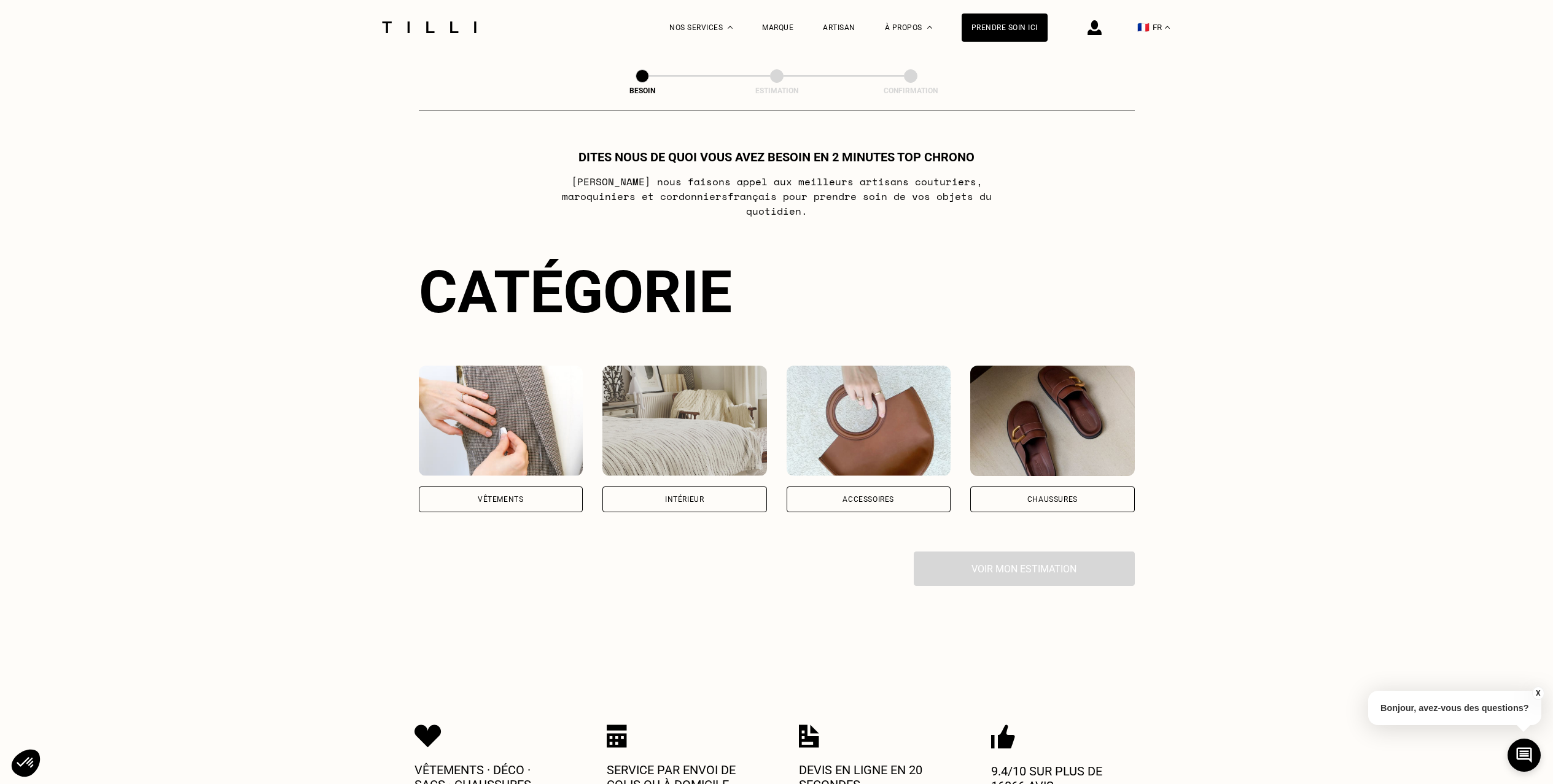
scroll to position [2, 0]
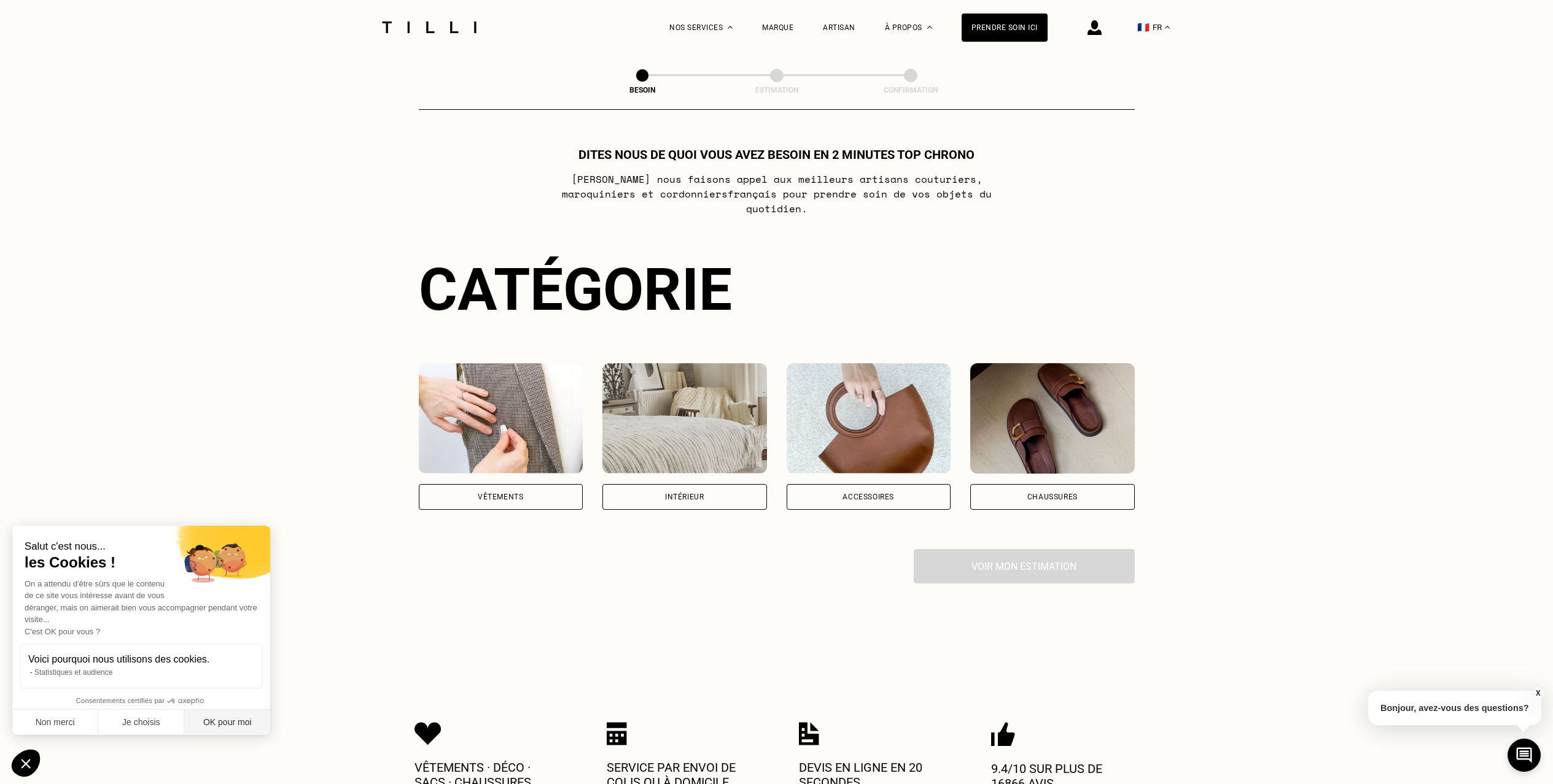
click at [247, 724] on button "OK pour moi" at bounding box center [226, 723] width 86 height 26
checkbox input "true"
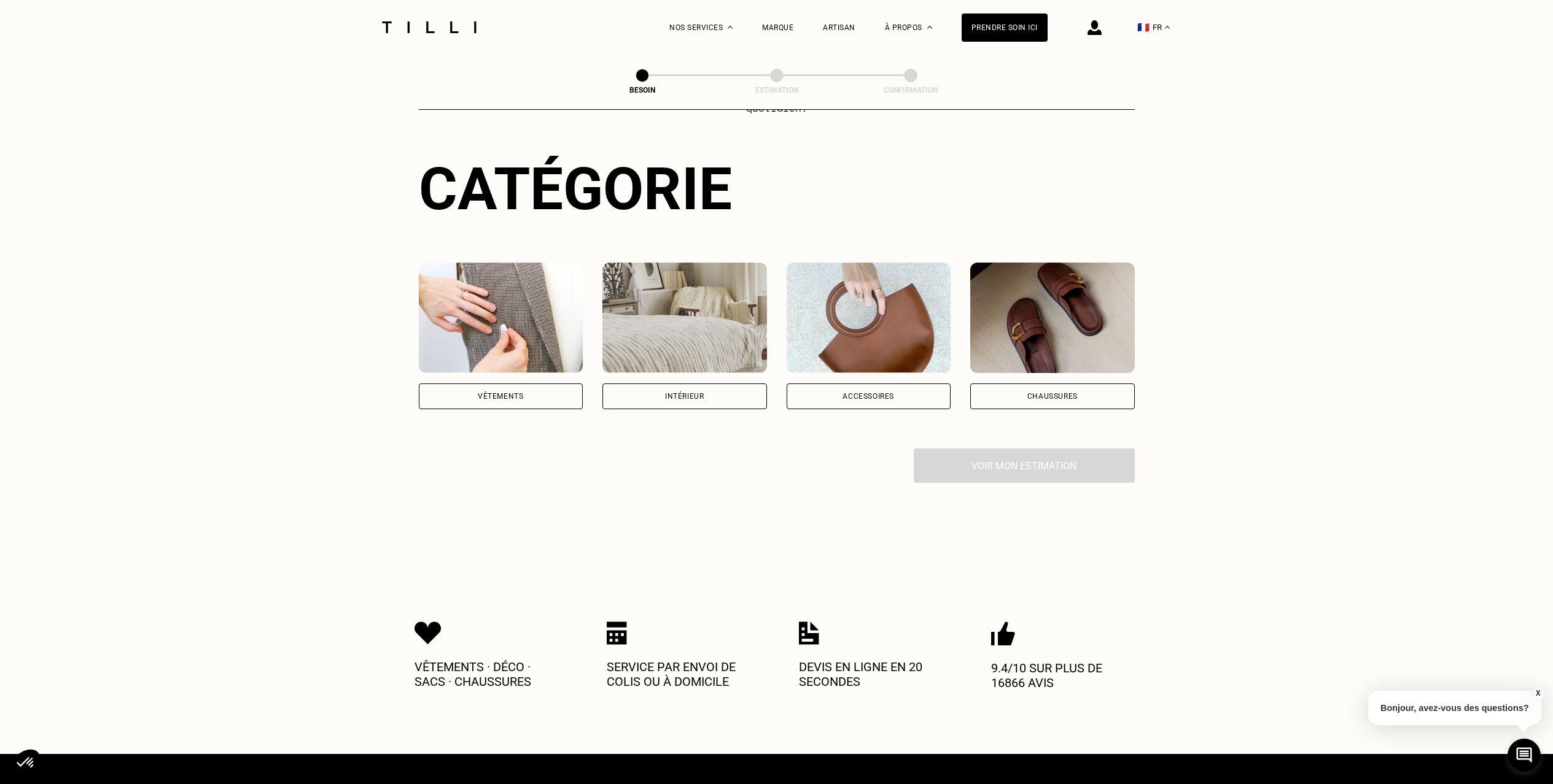
scroll to position [100, 0]
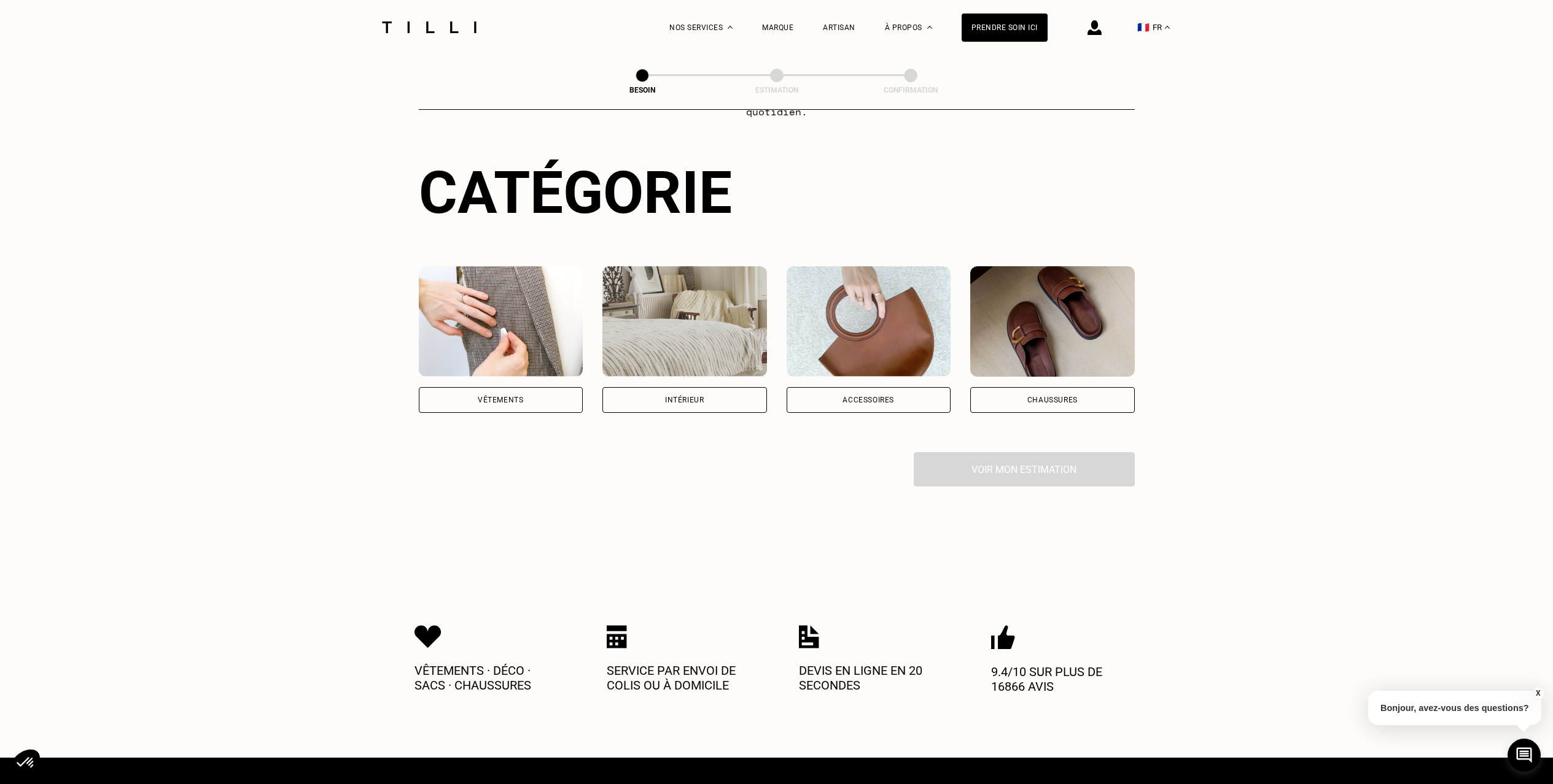
click at [655, 387] on div "Intérieur" at bounding box center [684, 400] width 164 height 26
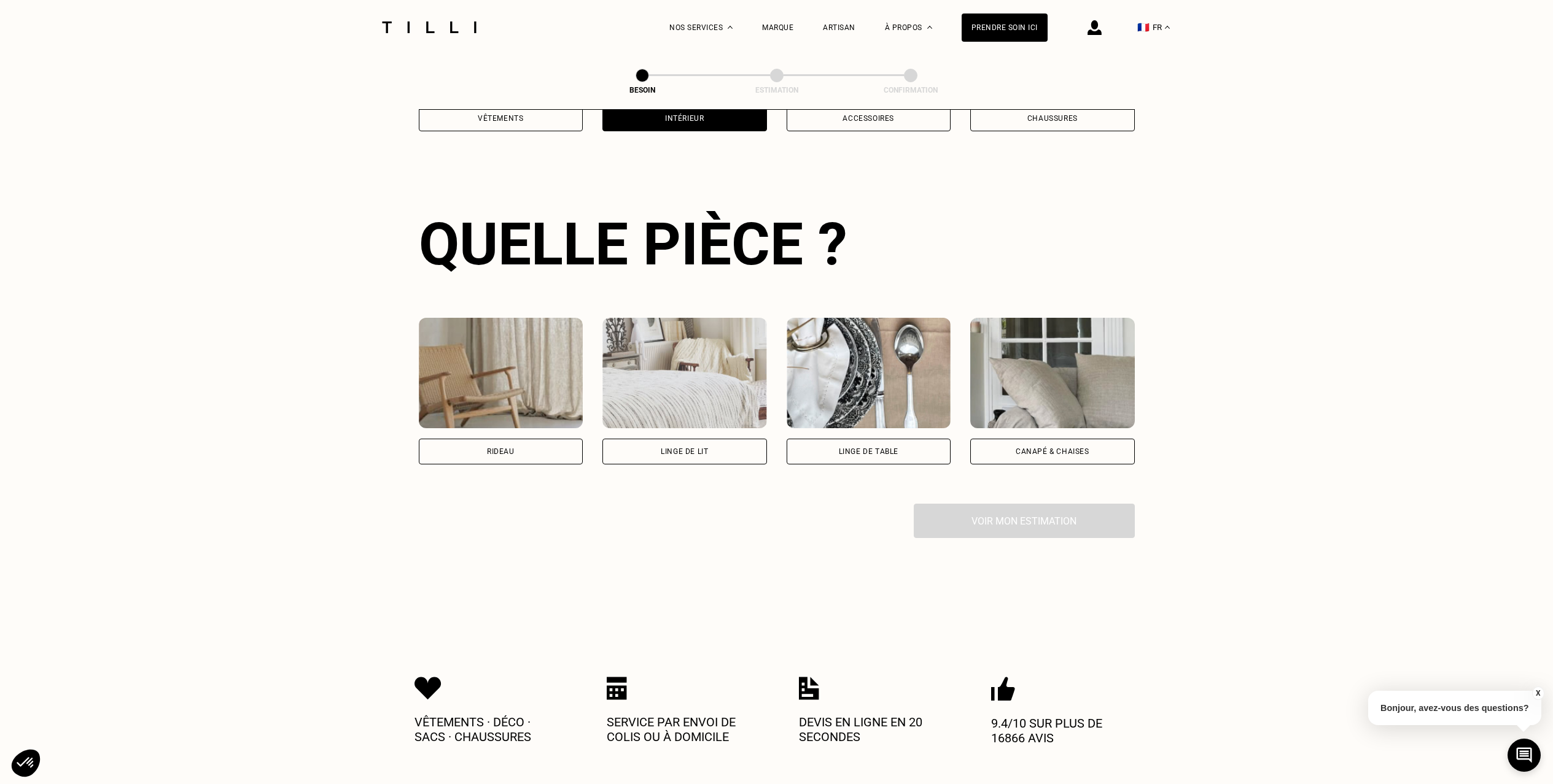
scroll to position [400, 0]
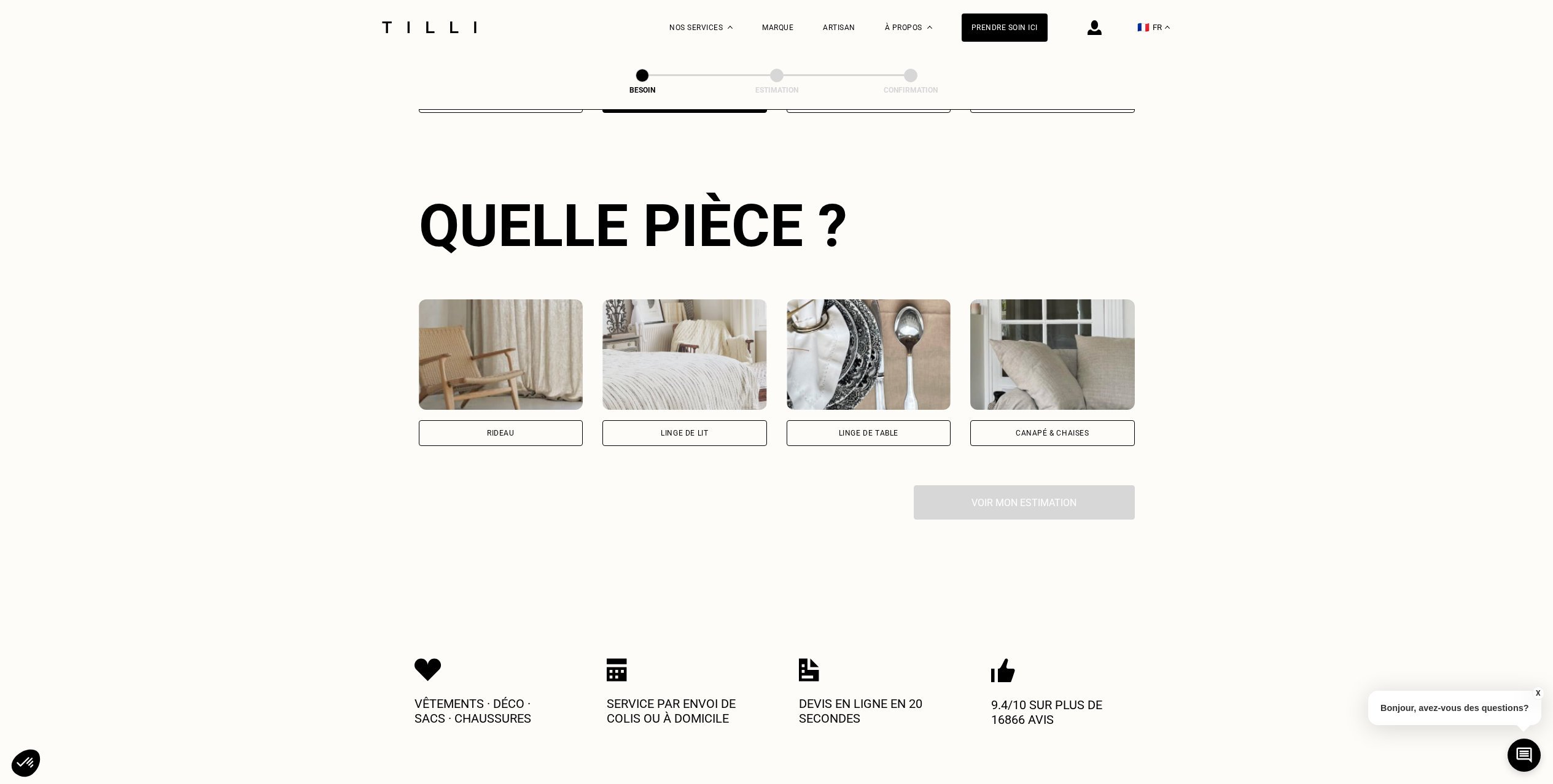
click at [554, 423] on div "Rideau" at bounding box center [501, 433] width 164 height 26
select select "FR"
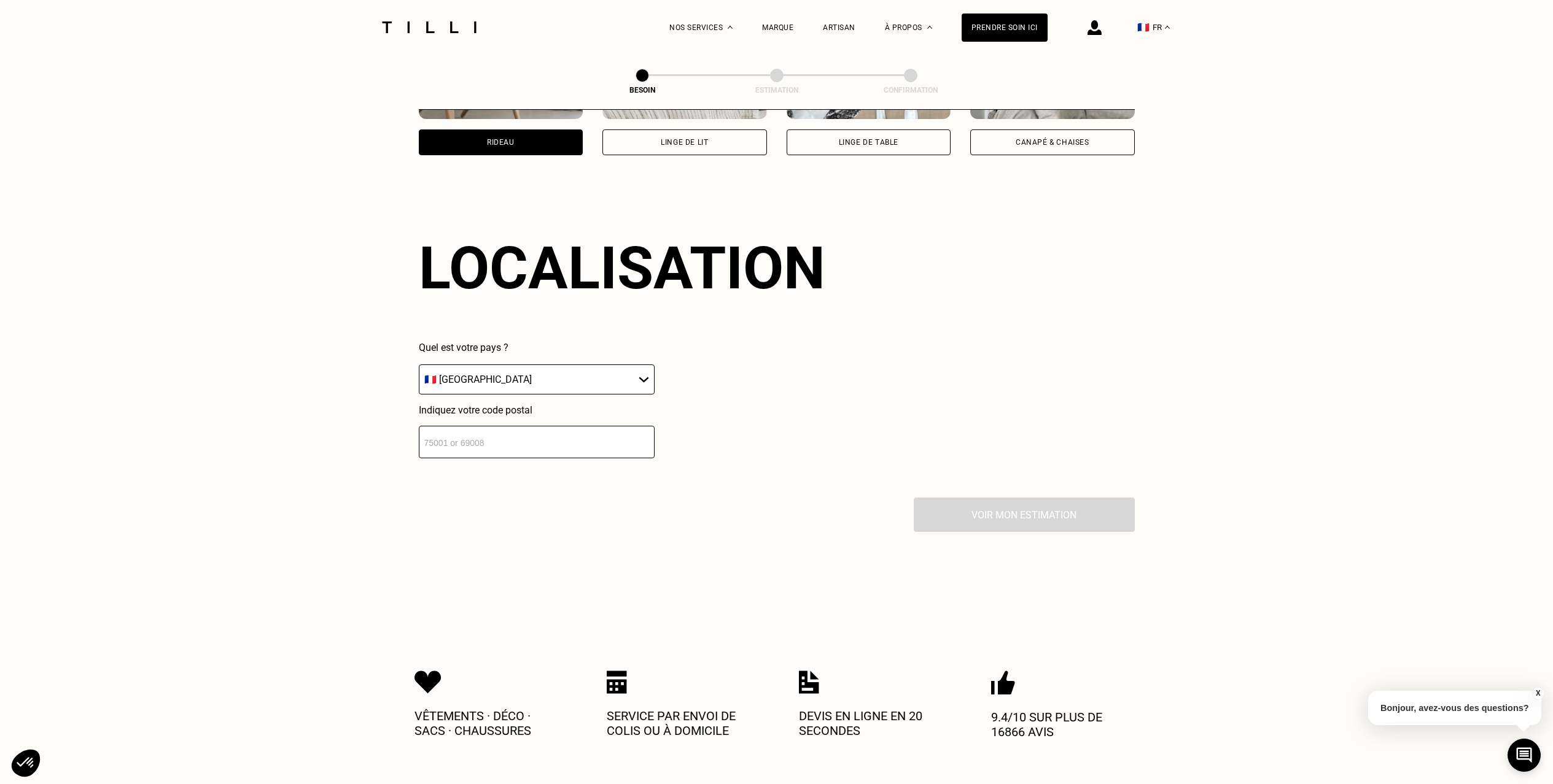
scroll to position [733, 0]
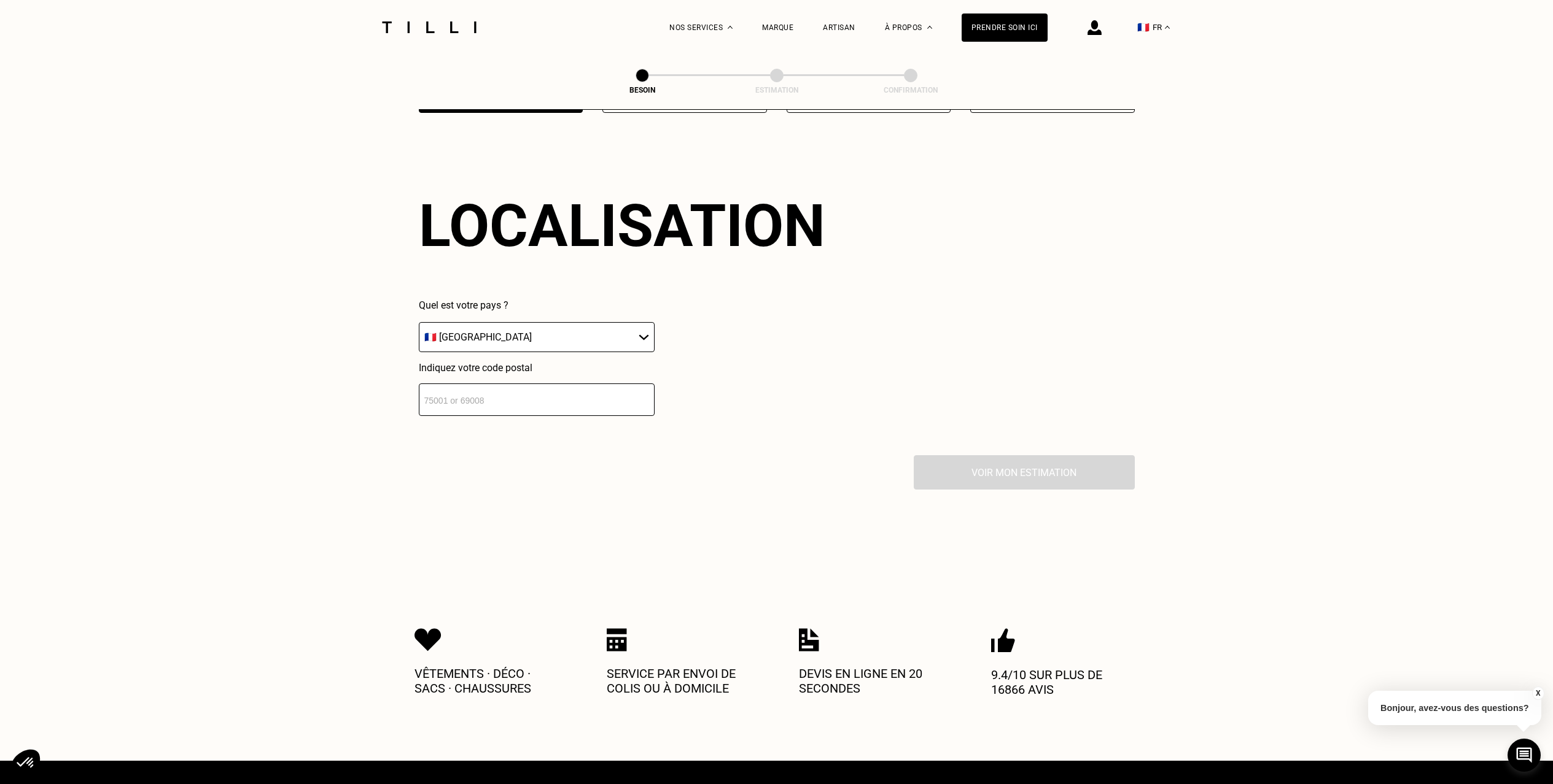
click at [527, 386] on input "number" at bounding box center [537, 399] width 236 height 32
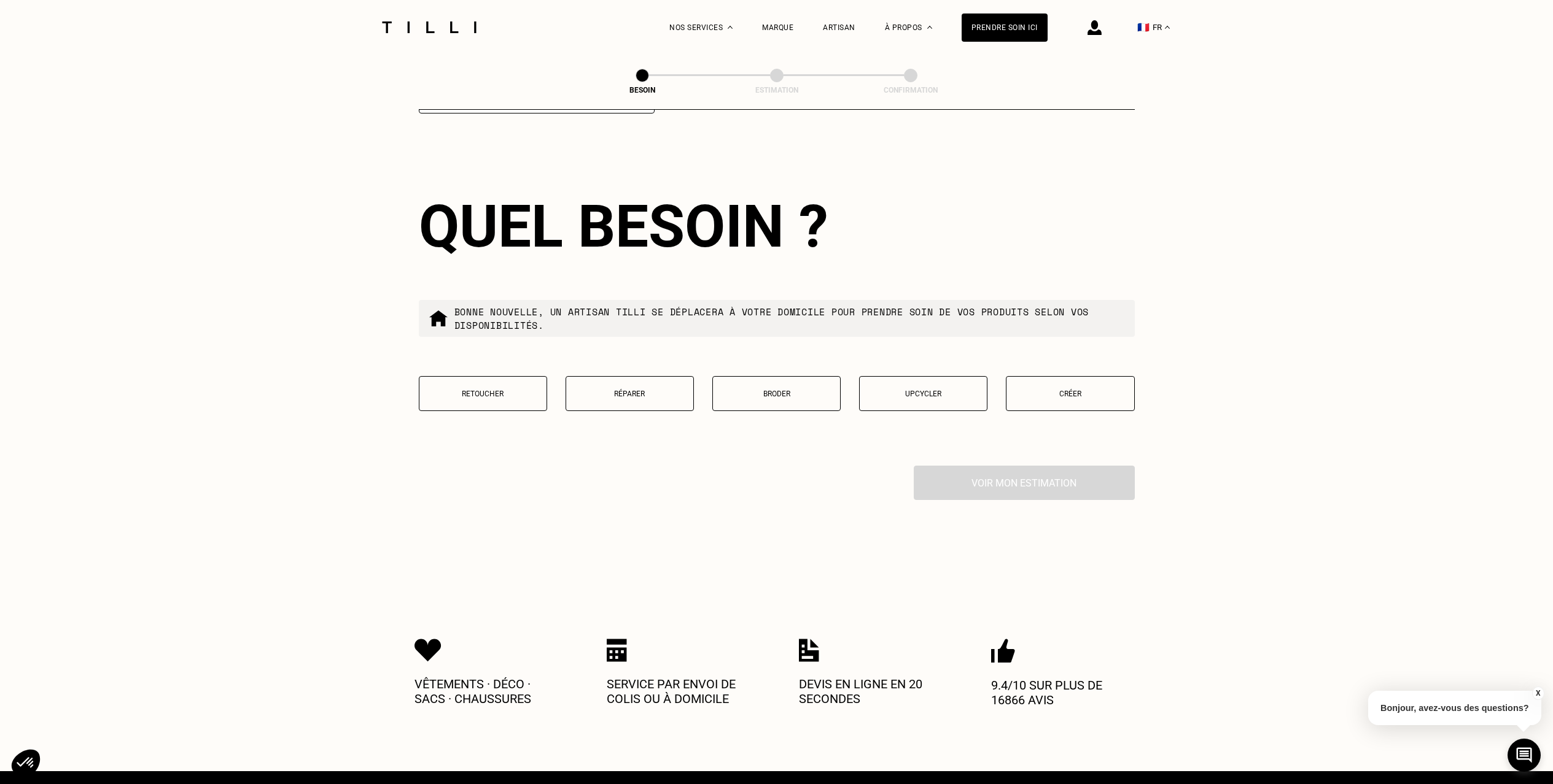
scroll to position [1036, 0]
type input "94700"
click at [1067, 389] on p "Créer" at bounding box center [1070, 393] width 115 height 9
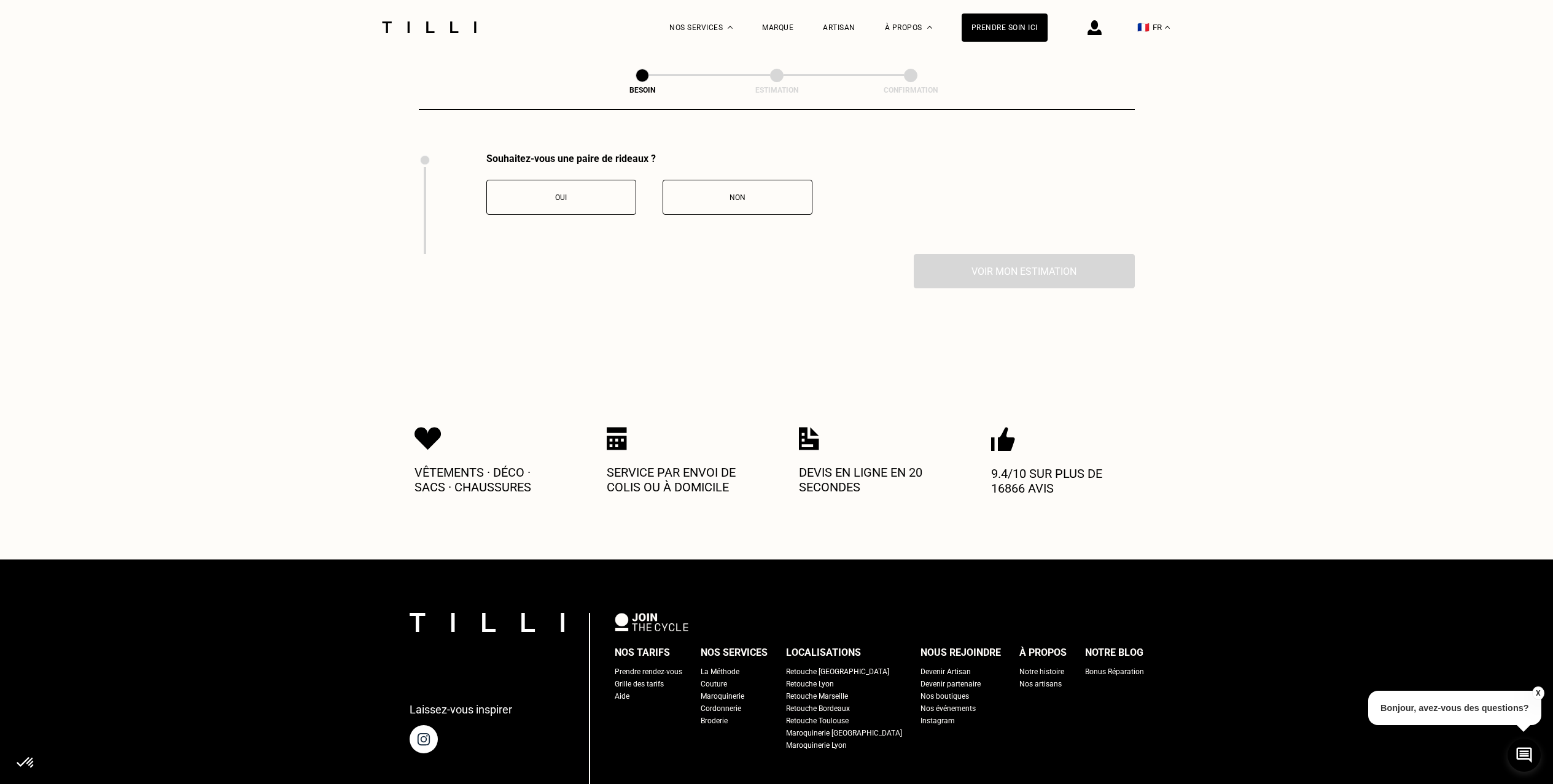
scroll to position [1349, 0]
click at [595, 192] on div "Oui" at bounding box center [560, 196] width 136 height 9
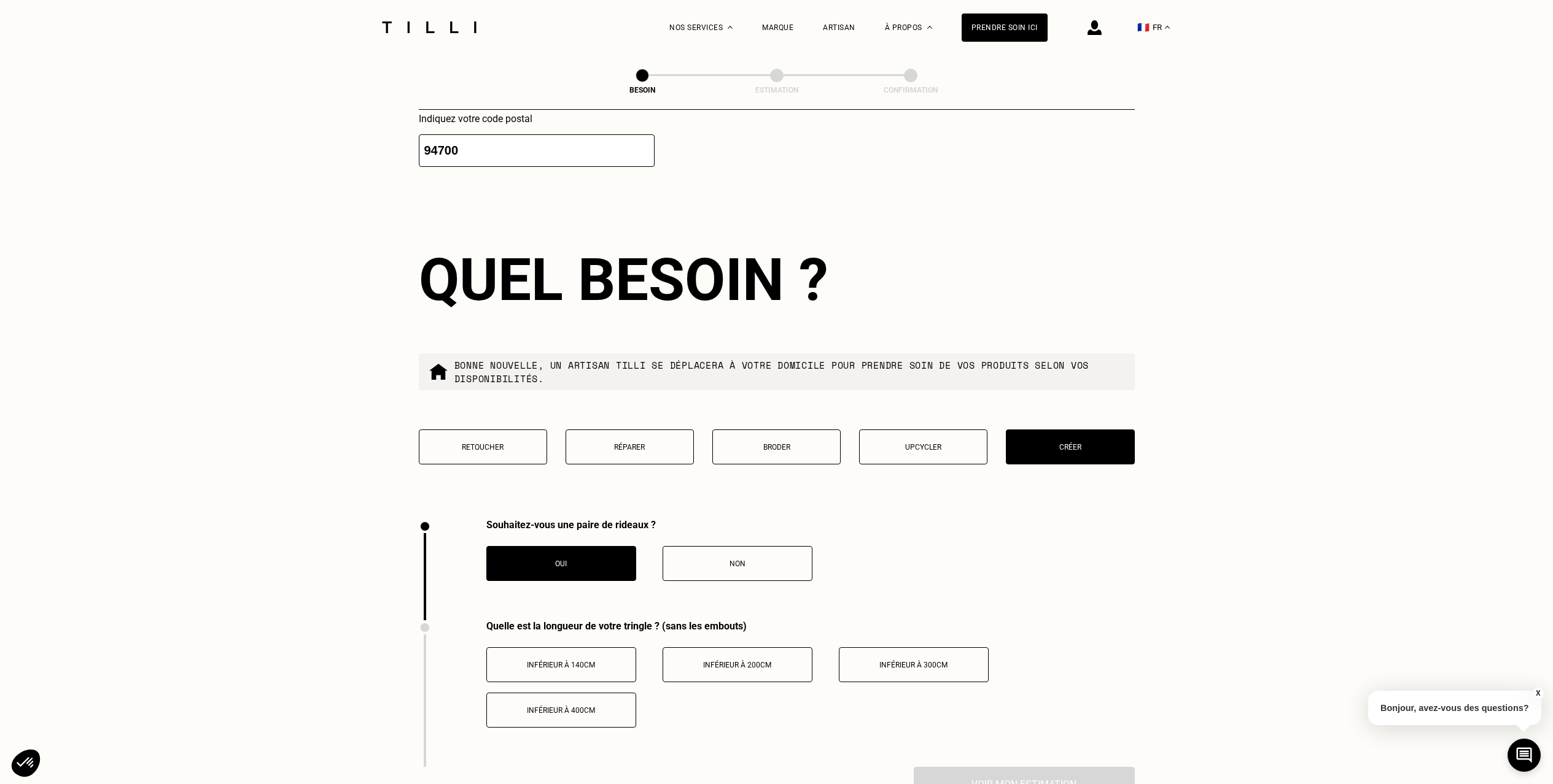
scroll to position [1045, 0]
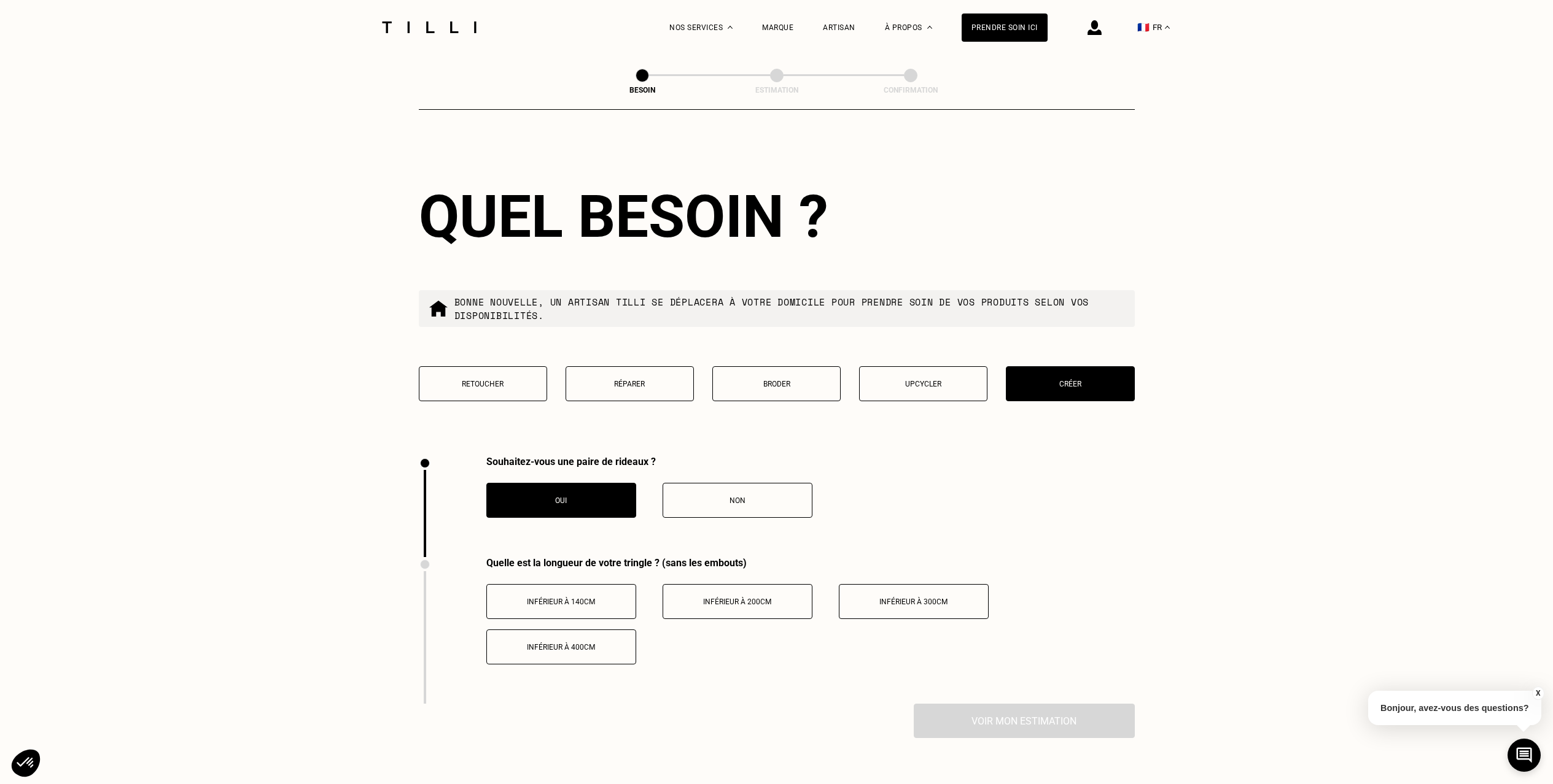
click at [925, 598] on button "Inférieur à 300cm" at bounding box center [913, 602] width 150 height 35
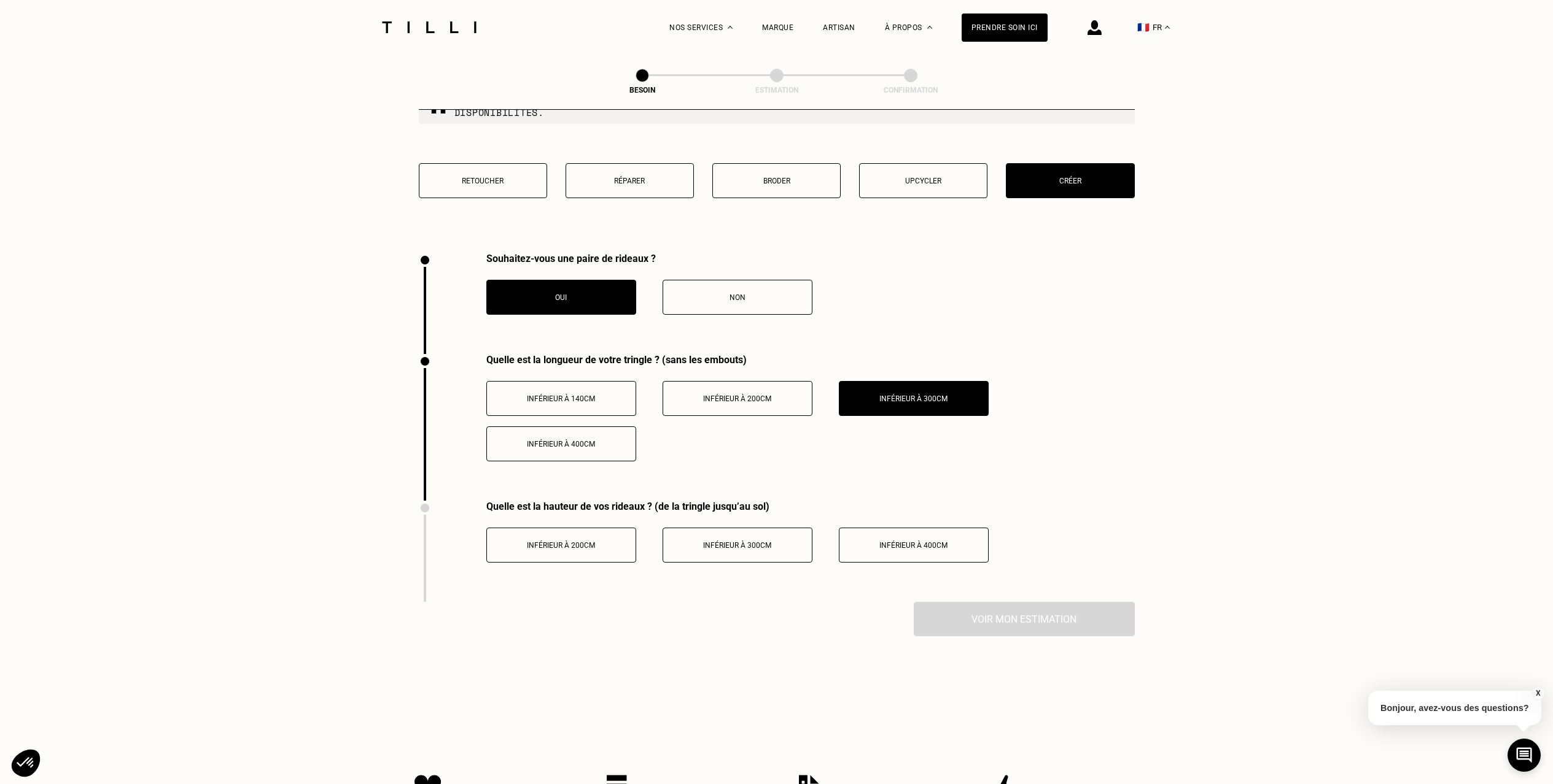
scroll to position [1247, 0]
click at [788, 542] on div "Inférieur à 300cm" at bounding box center [737, 546] width 136 height 9
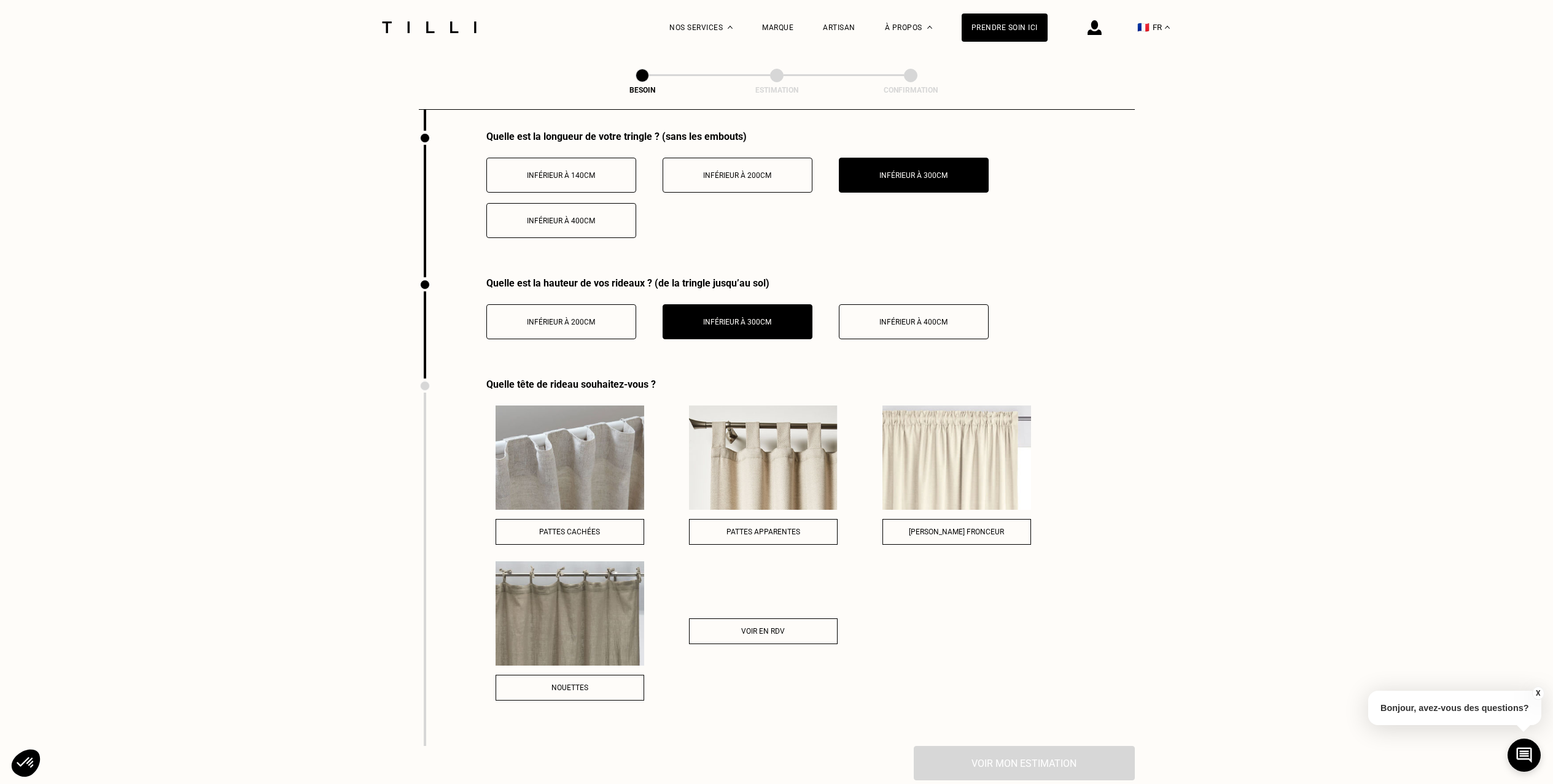
scroll to position [1507, 0]
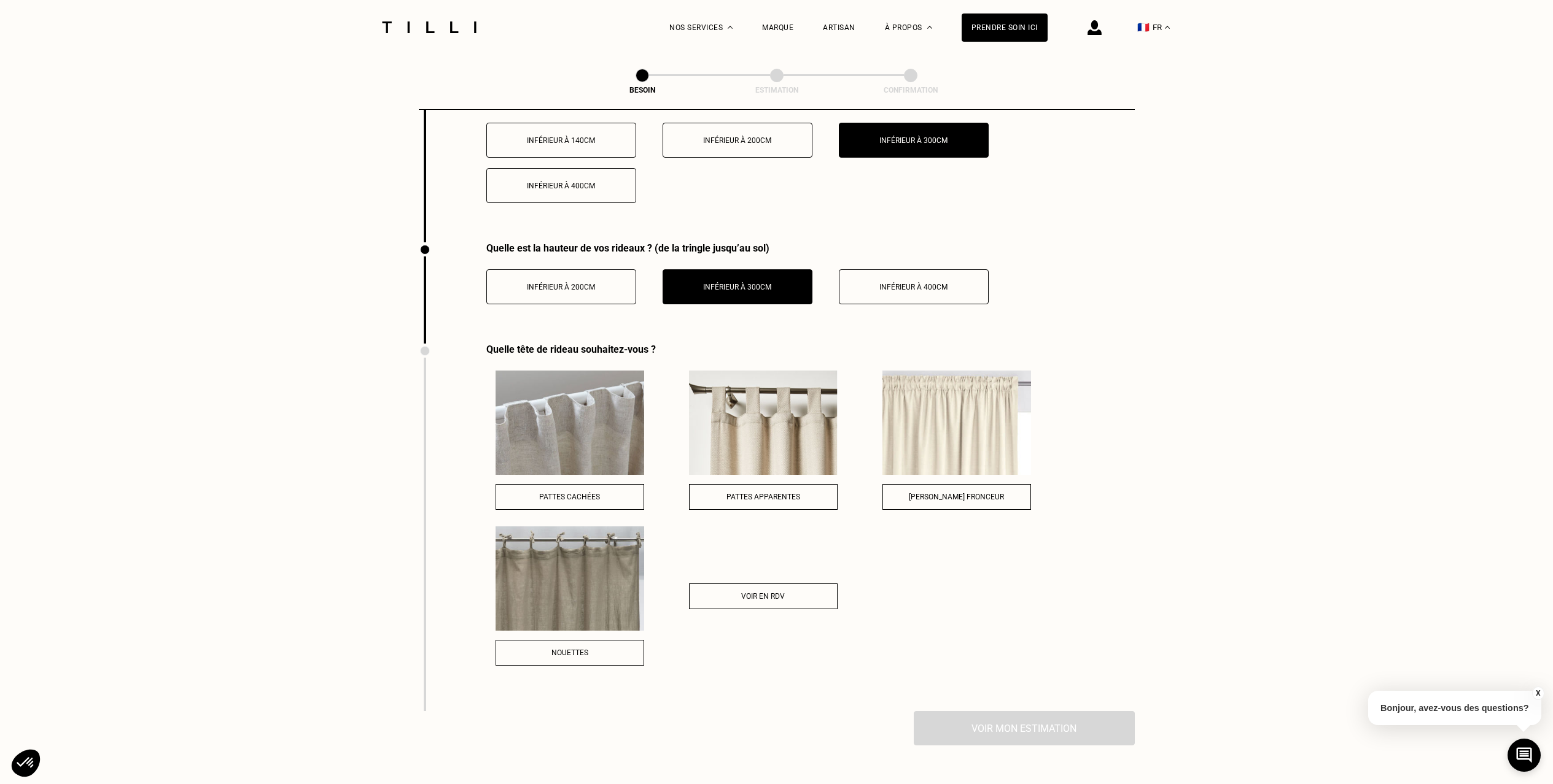
click at [556, 579] on img at bounding box center [569, 578] width 149 height 104
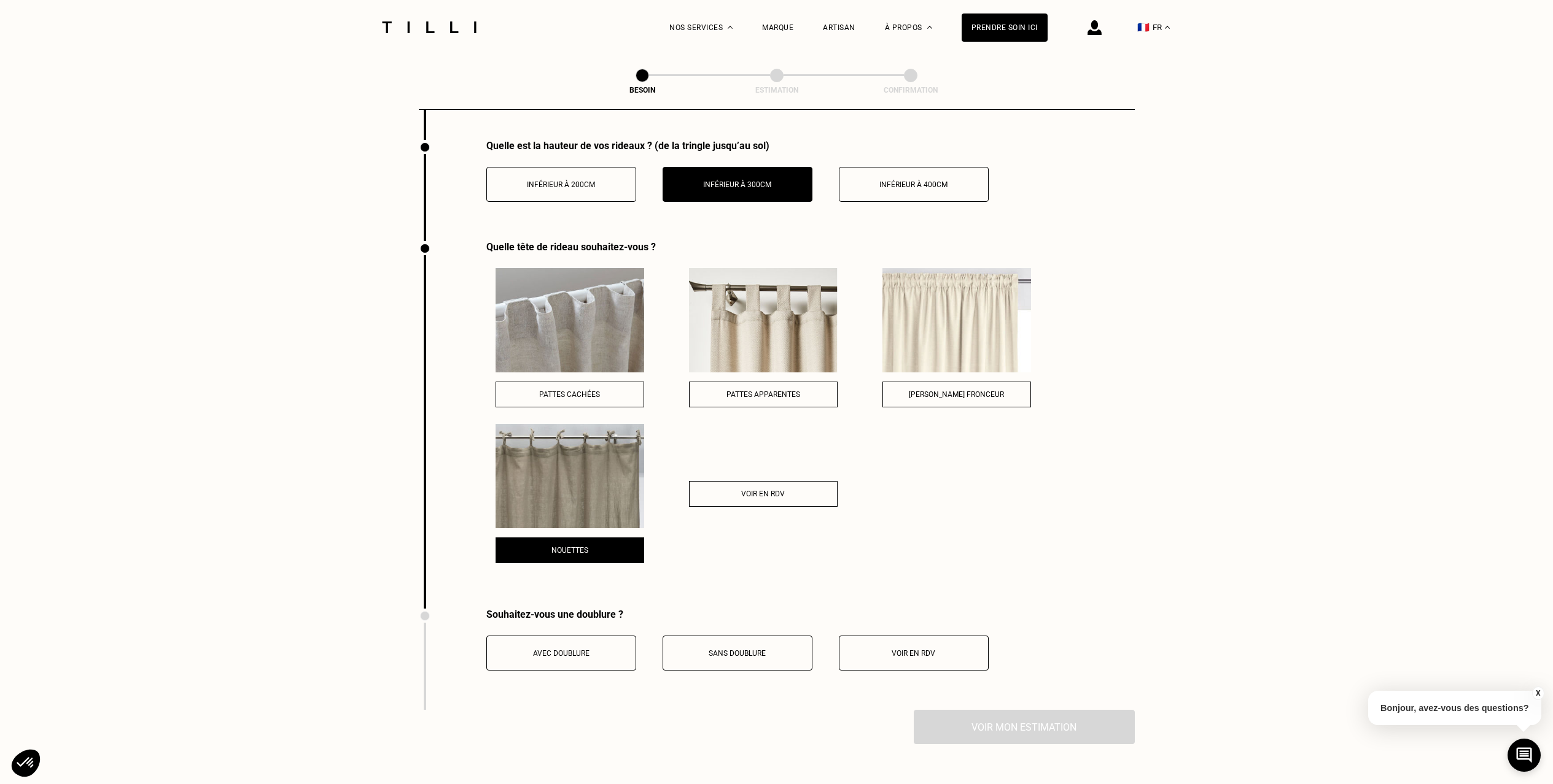
scroll to position [1616, 0]
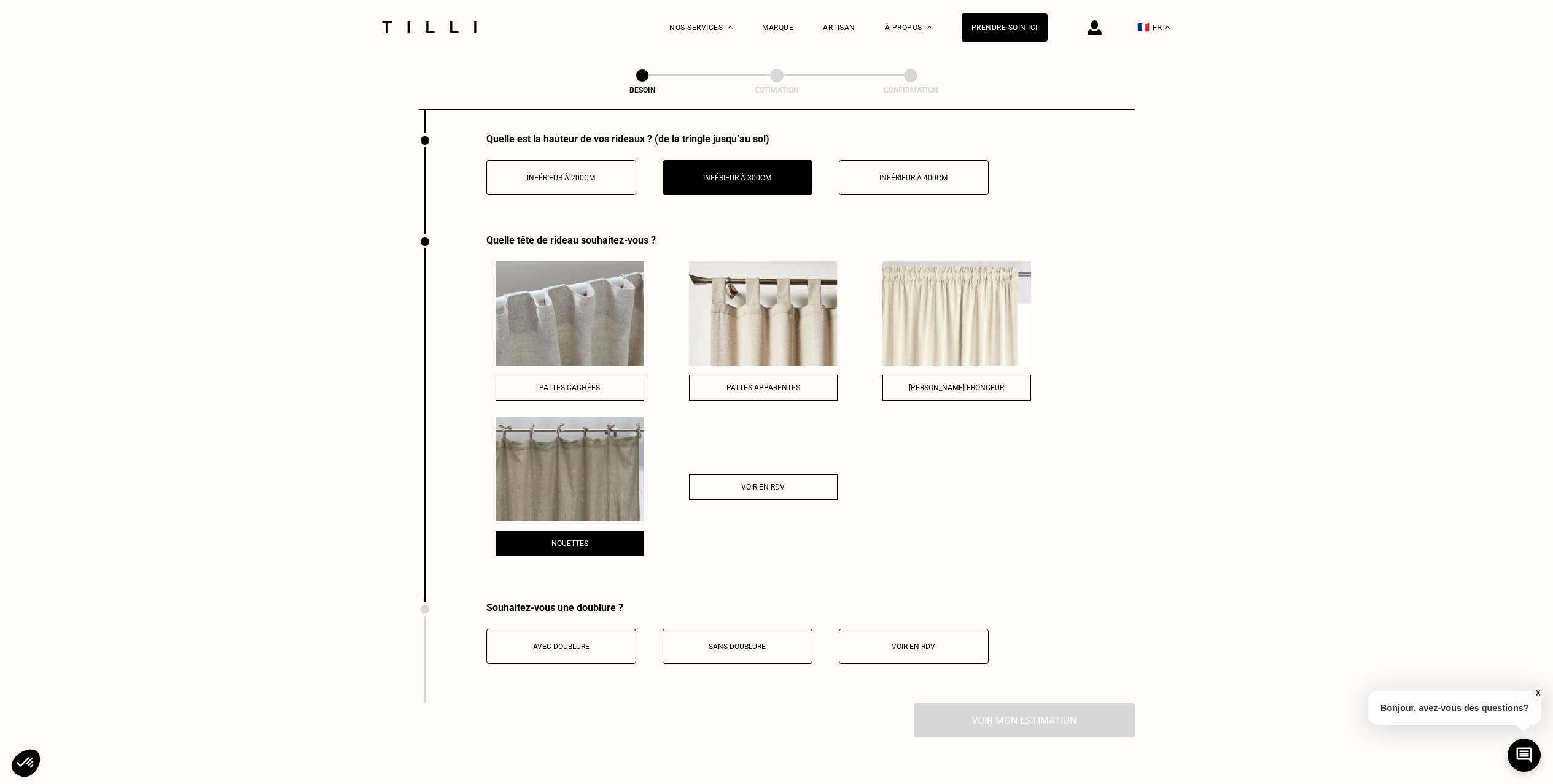
click at [571, 629] on button "Avec doublure" at bounding box center [561, 647] width 150 height 35
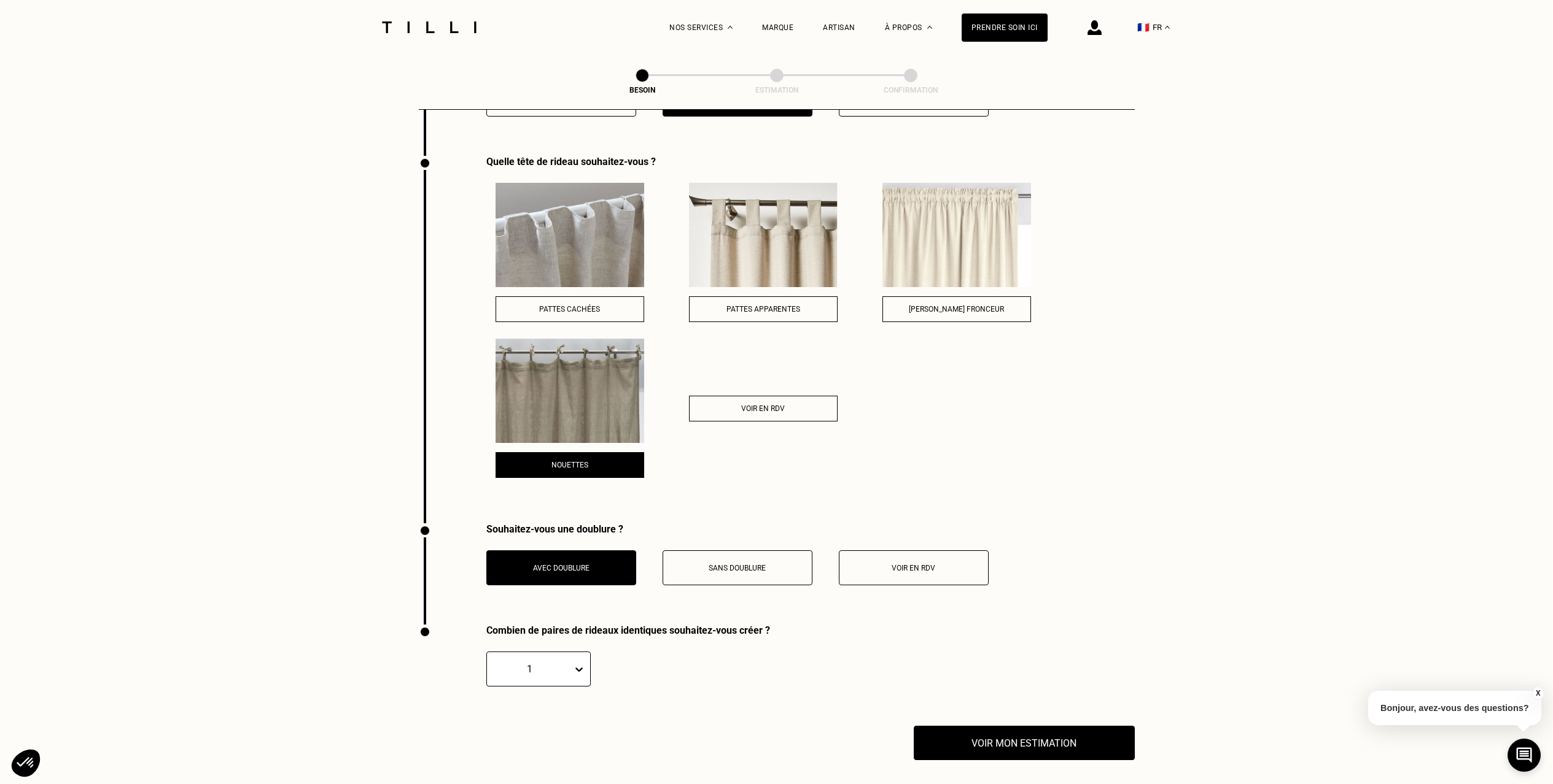
scroll to position [1696, 0]
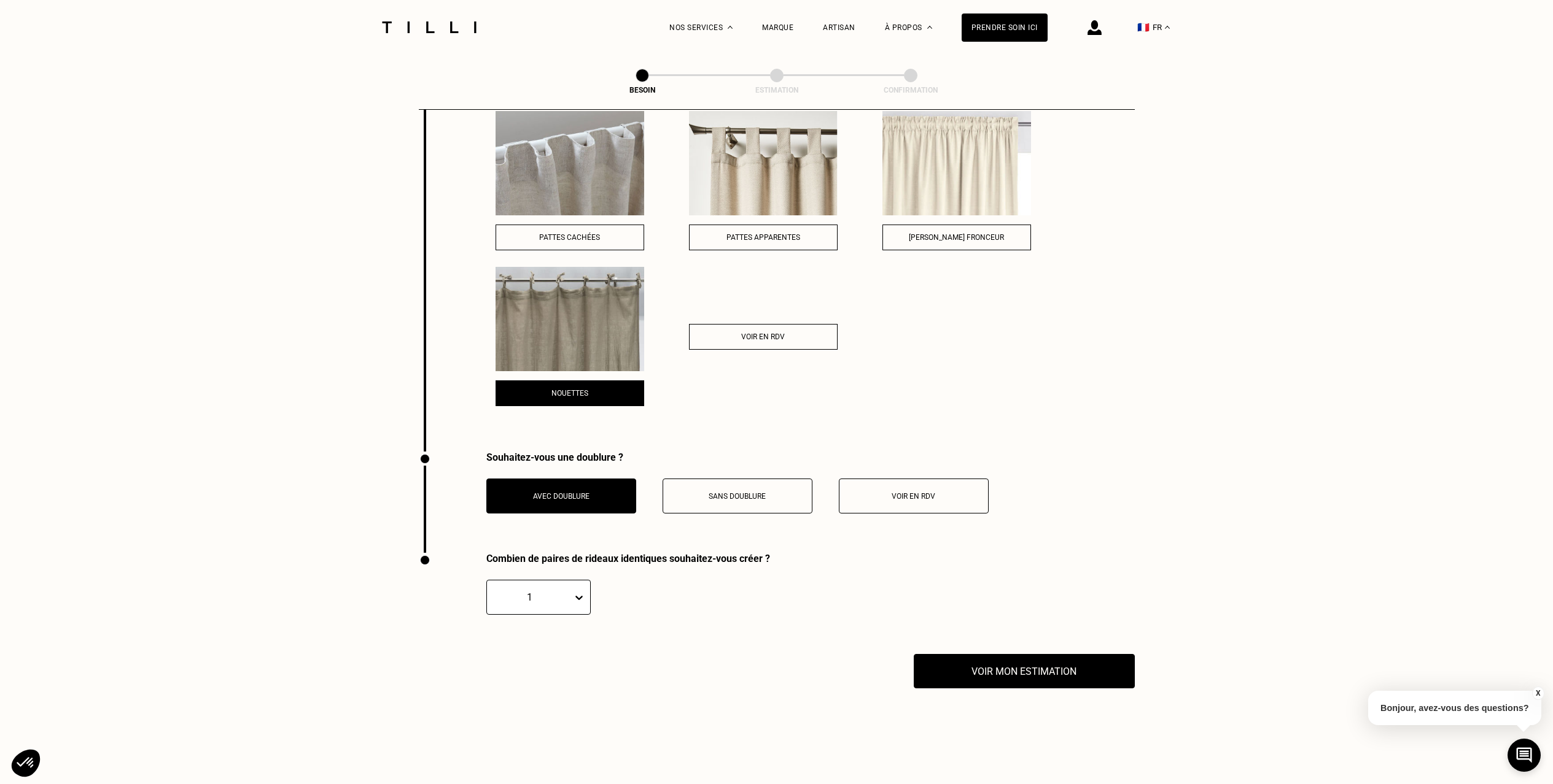
click at [581, 615] on div "1" at bounding box center [538, 597] width 105 height 35
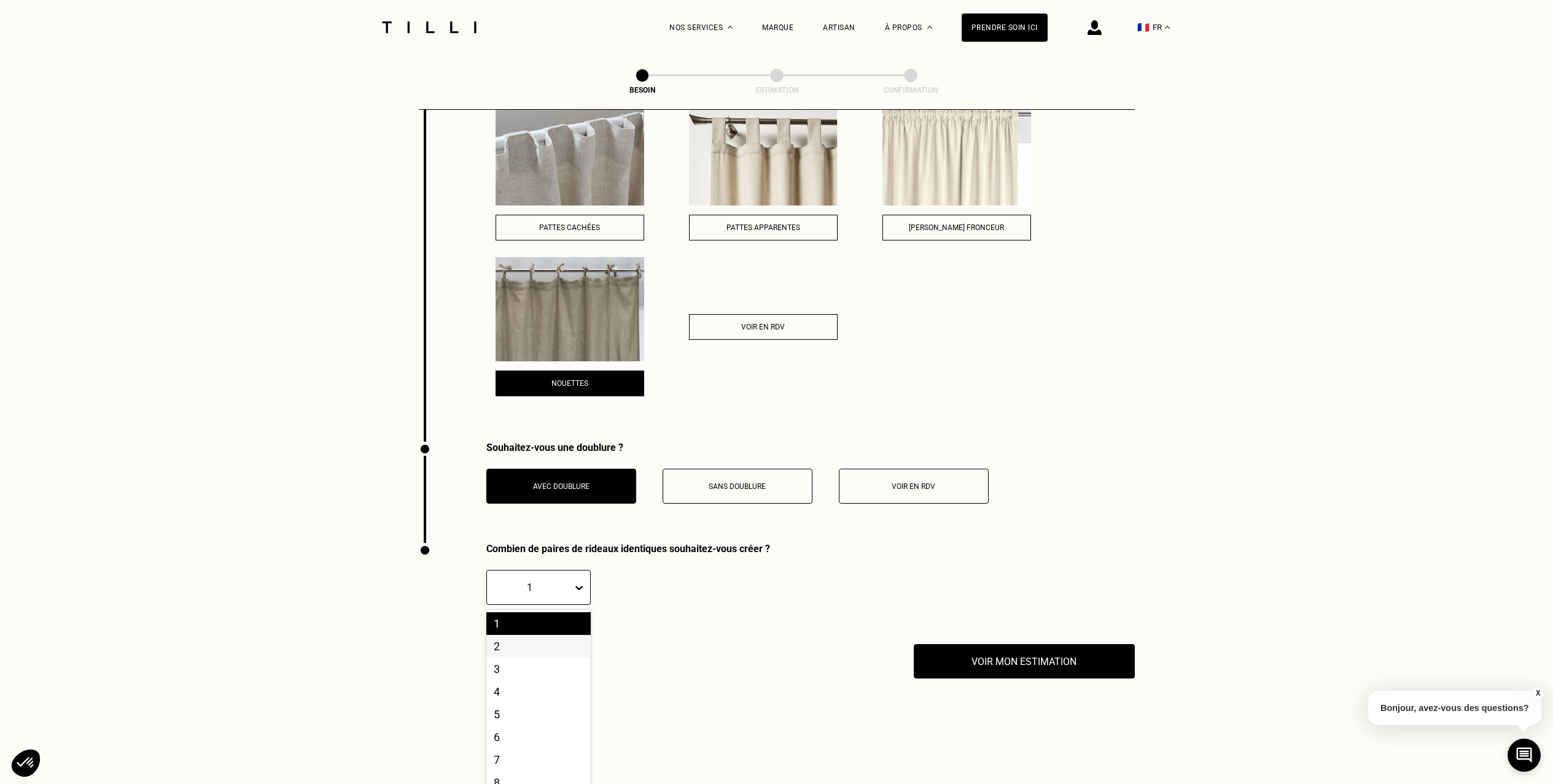
click at [501, 636] on div "2" at bounding box center [538, 647] width 105 height 23
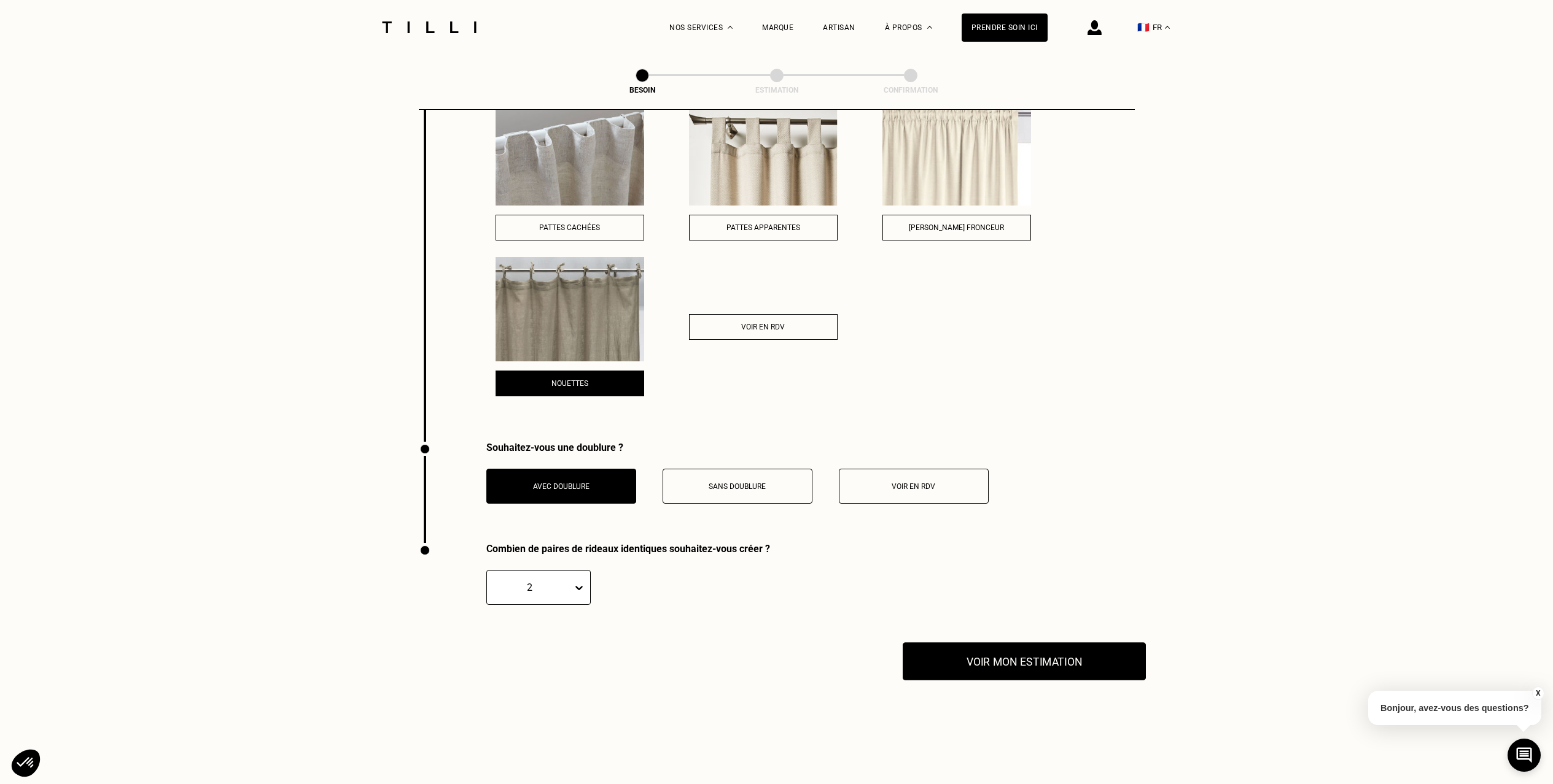
click at [978, 655] on button "Voir mon estimation" at bounding box center [1023, 661] width 243 height 38
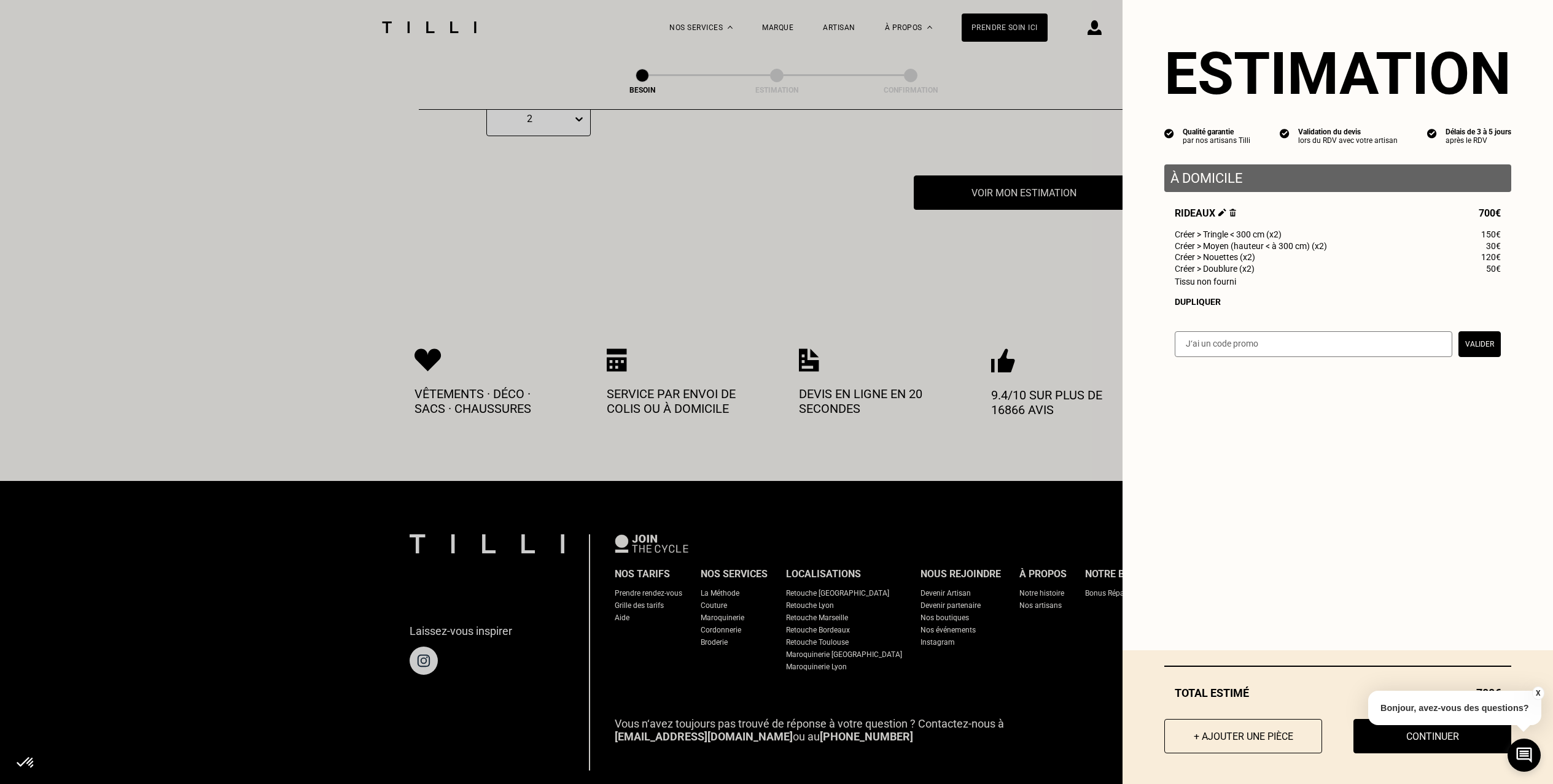
scroll to position [2248, 0]
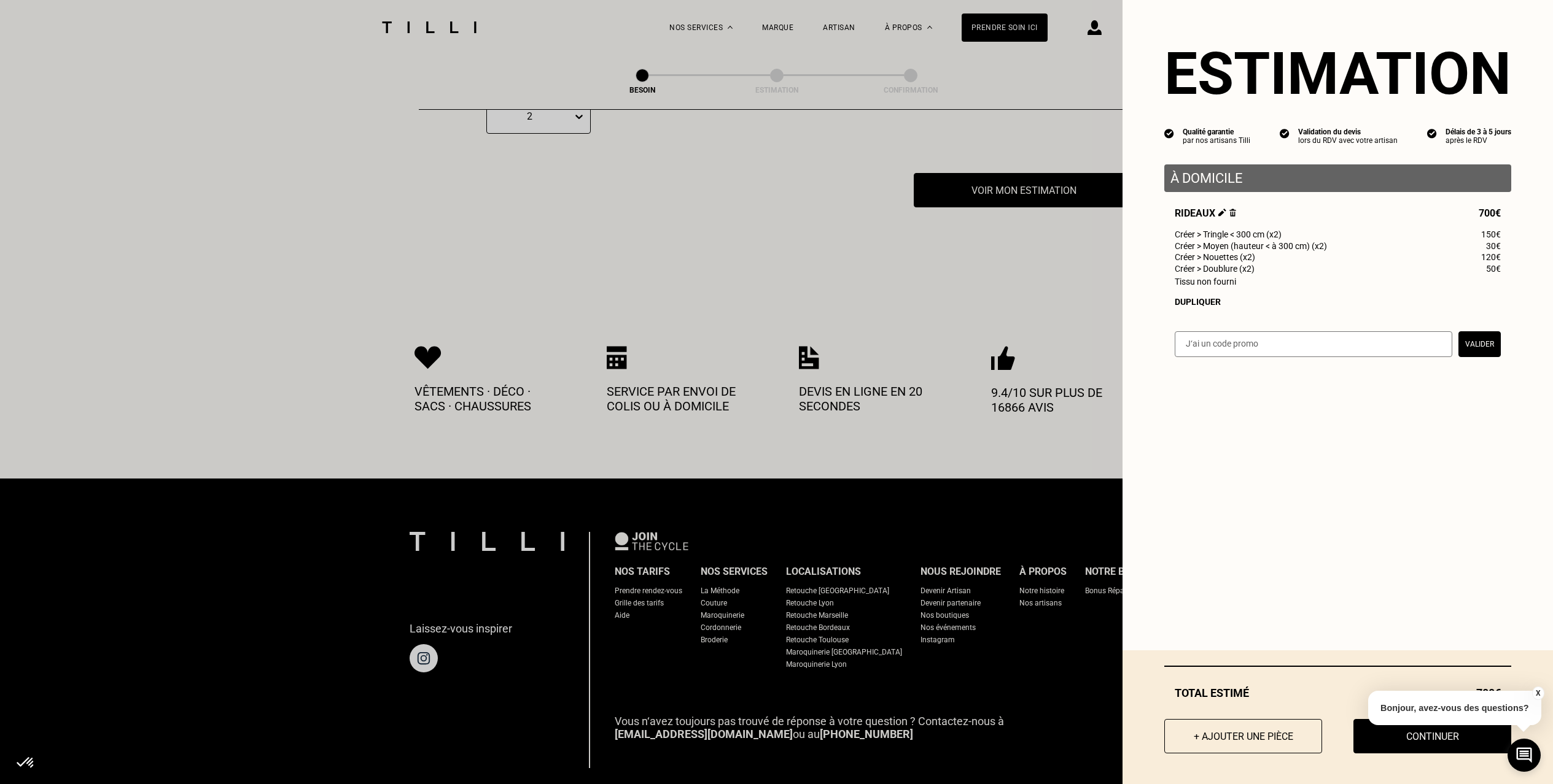
click at [1536, 691] on button "X" at bounding box center [1537, 693] width 13 height 13
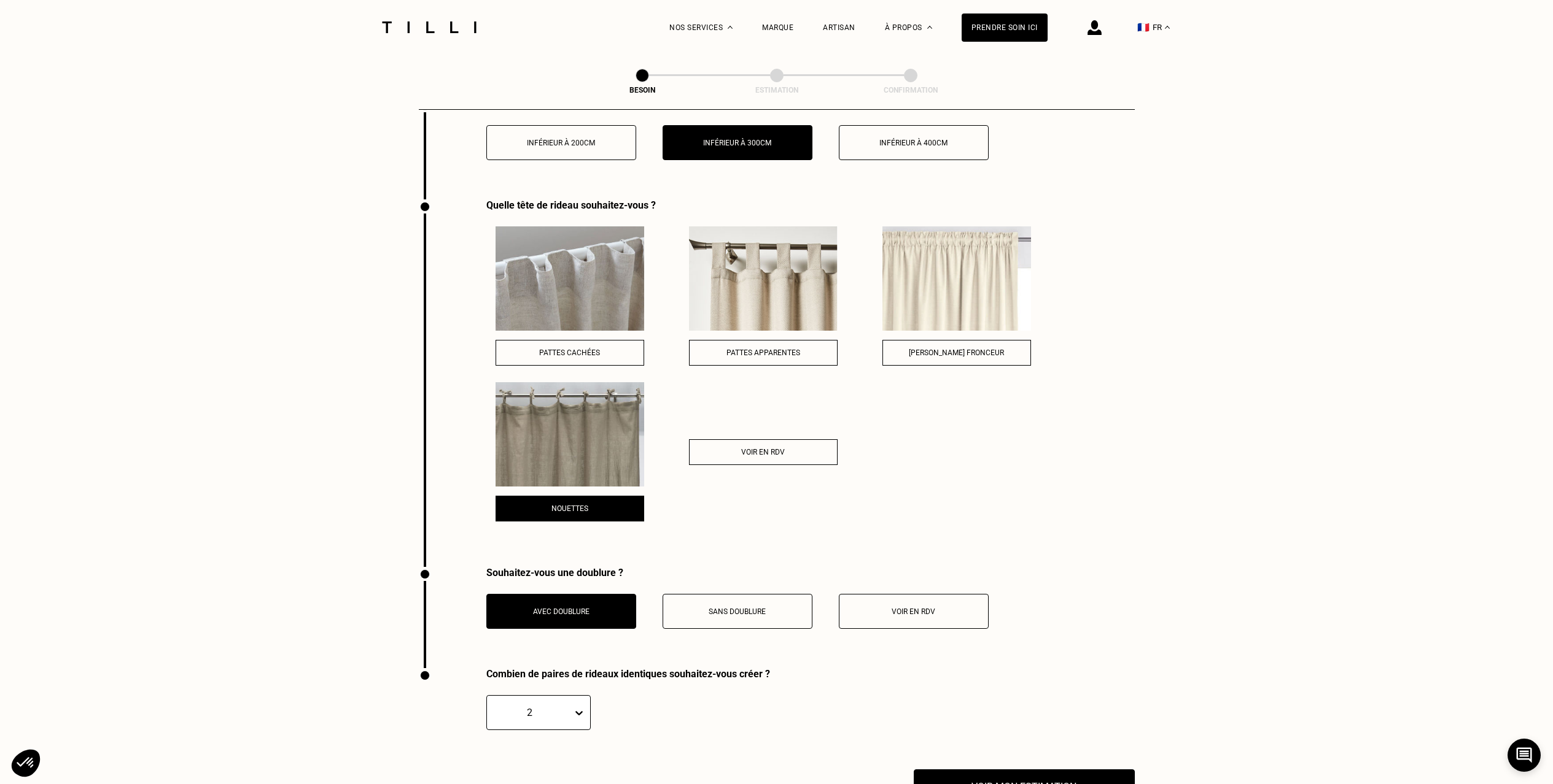
scroll to position [2149, 0]
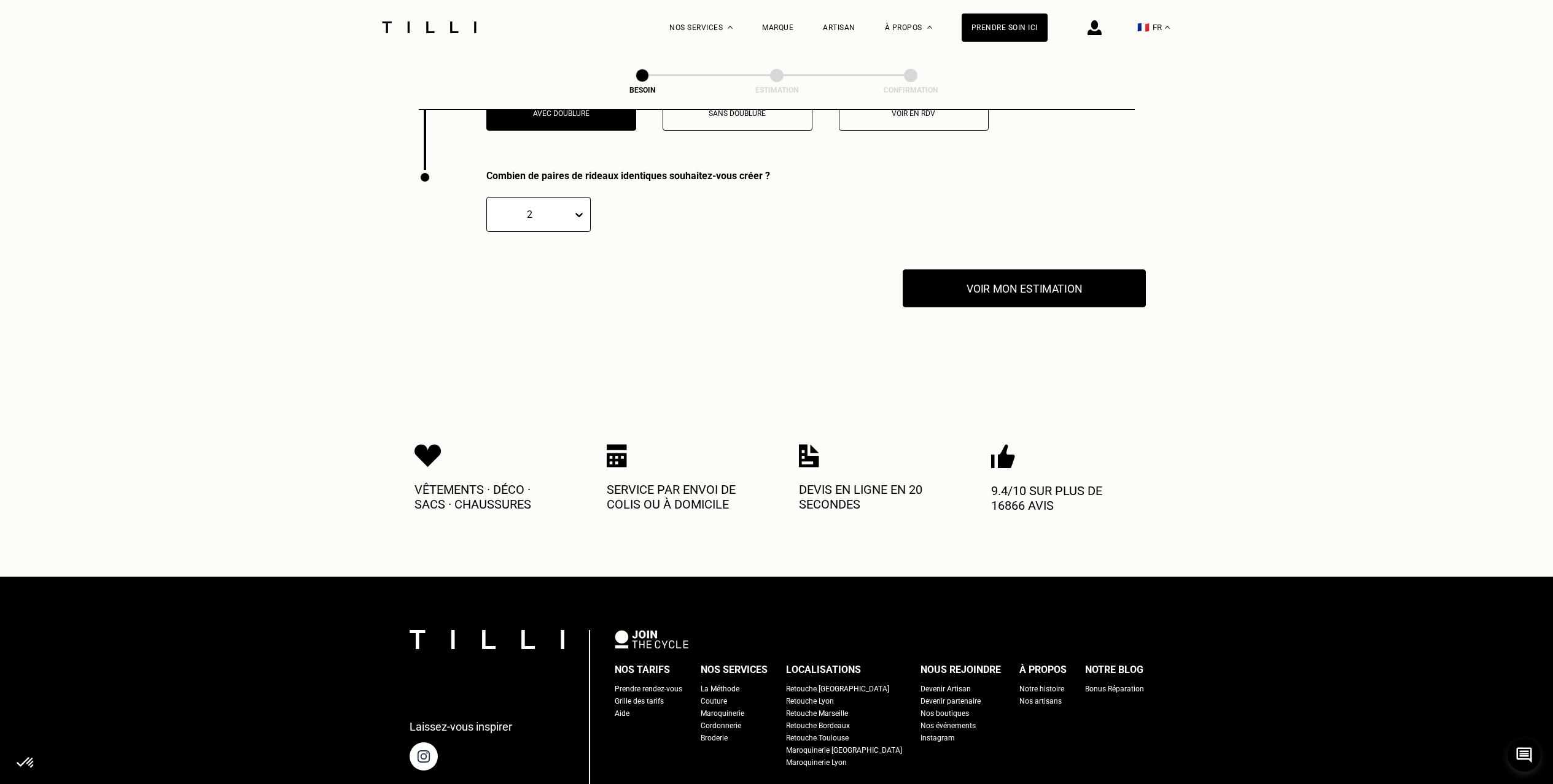
click at [1063, 269] on button "Voir mon estimation" at bounding box center [1023, 288] width 243 height 38
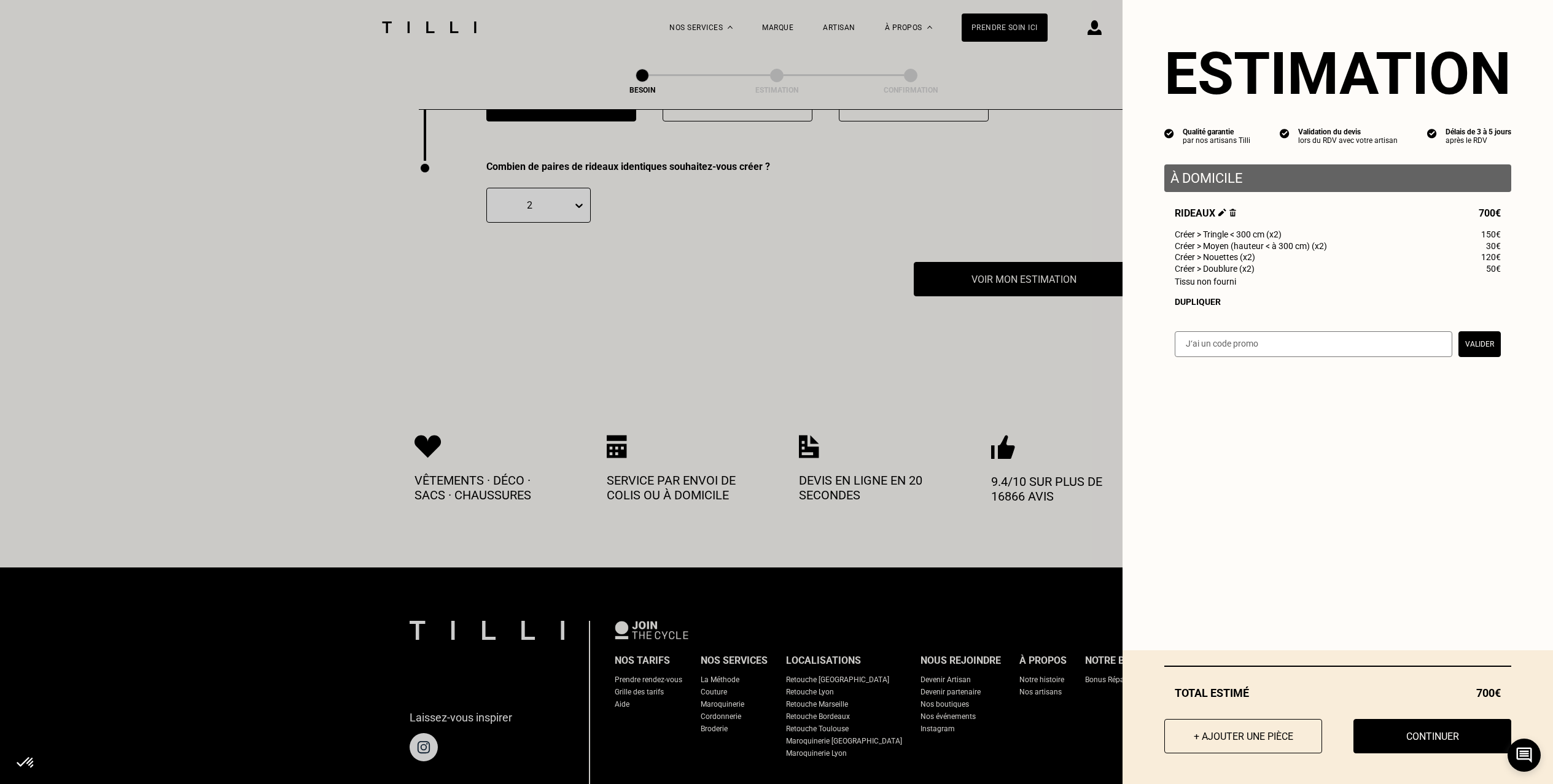
scroll to position [2175, 0]
